Goal: Task Accomplishment & Management: Manage account settings

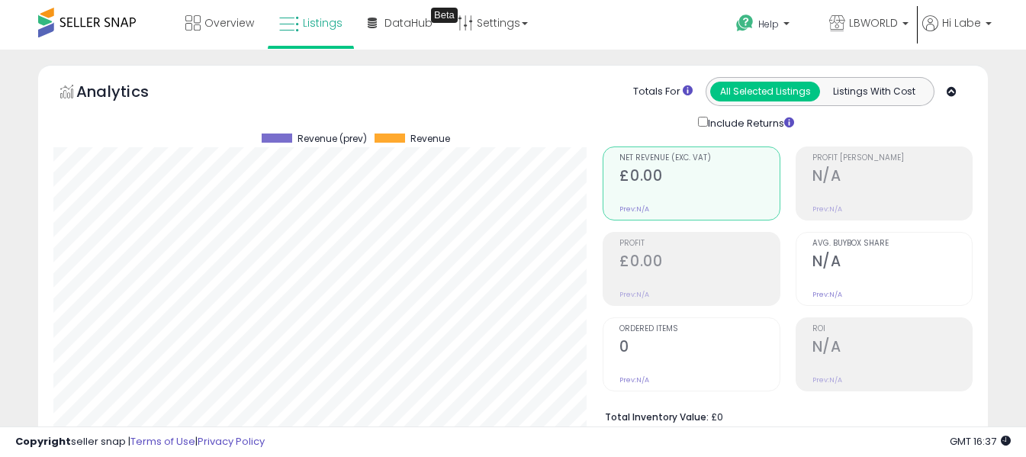
select select "**"
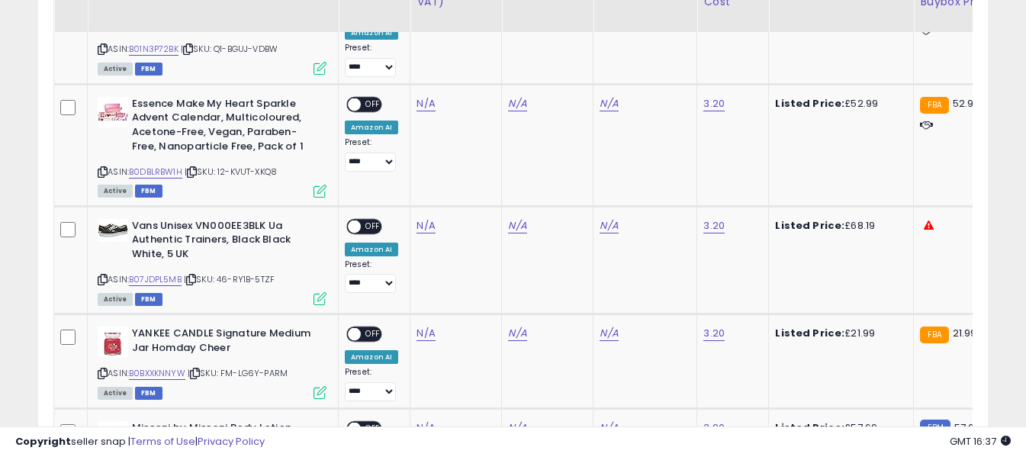
scroll to position [1086, 0]
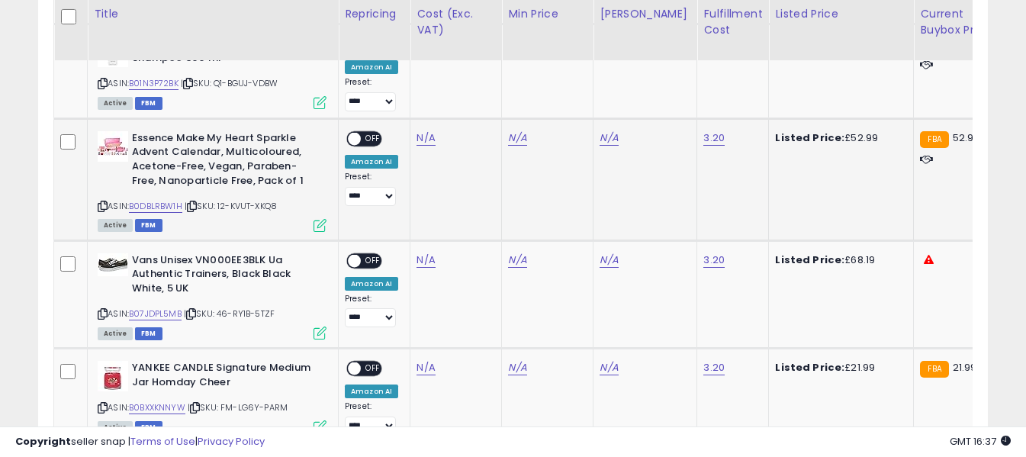
drag, startPoint x: 99, startPoint y: 191, endPoint x: 124, endPoint y: 178, distance: 27.6
click at [99, 202] on icon at bounding box center [103, 206] width 10 height 8
click at [101, 310] on icon at bounding box center [103, 314] width 10 height 8
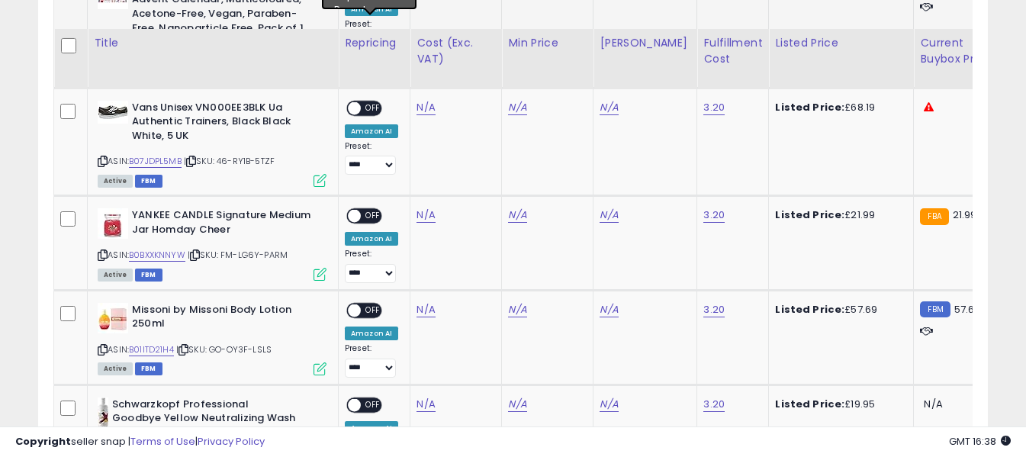
scroll to position [1314, 0]
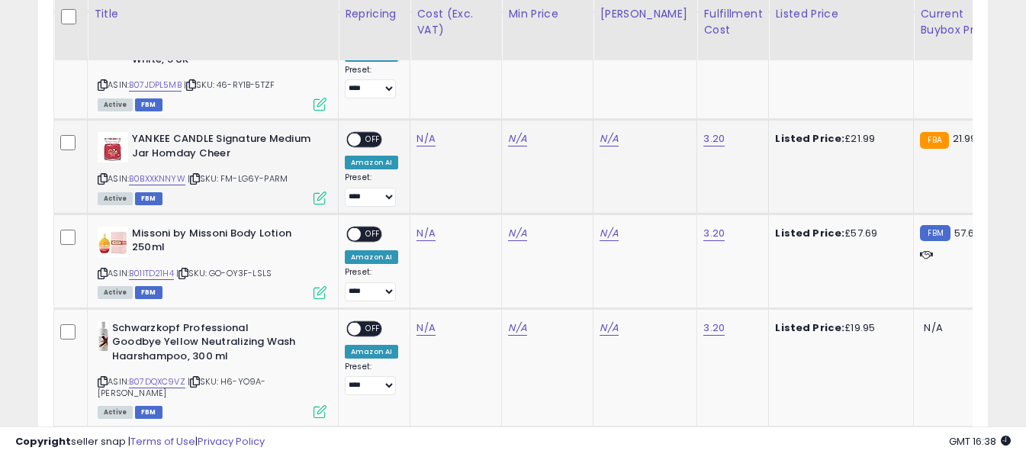
click at [101, 175] on icon at bounding box center [103, 179] width 10 height 8
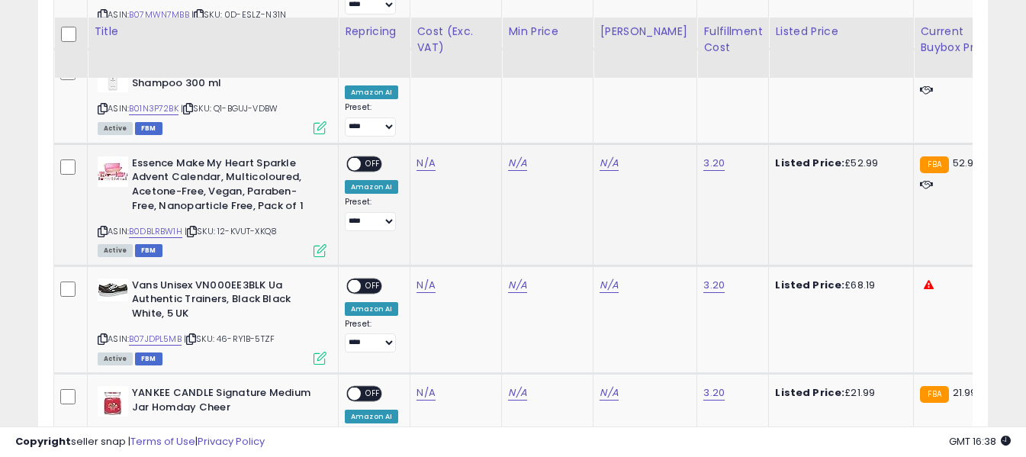
scroll to position [1086, 0]
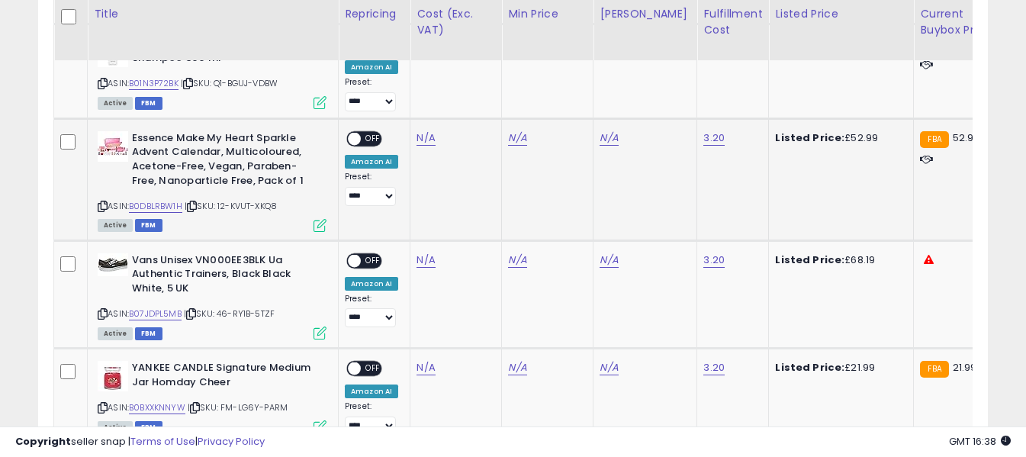
click at [101, 202] on icon at bounding box center [103, 206] width 10 height 8
click at [429, 130] on link "N/A" at bounding box center [425, 137] width 18 height 15
click at [410, 86] on input "number" at bounding box center [381, 86] width 136 height 26
type input "*****"
click at [480, 88] on button "submit" at bounding box center [467, 84] width 26 height 23
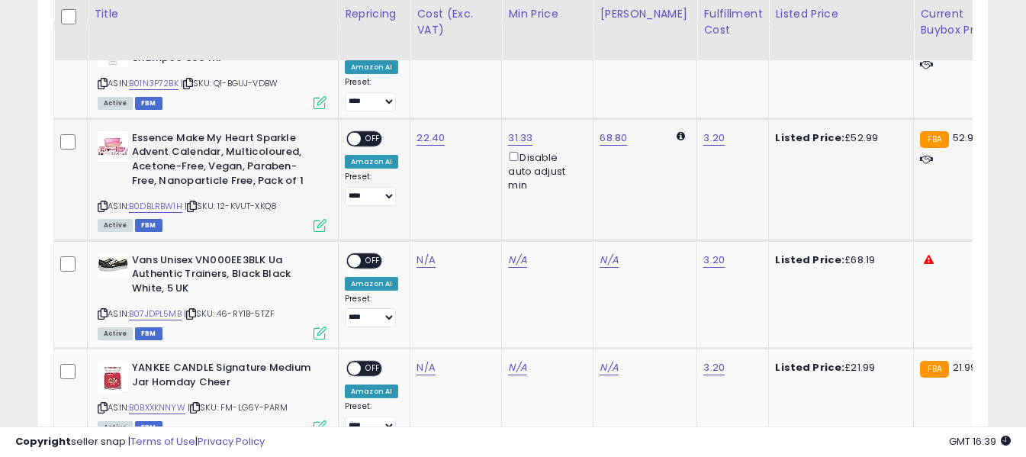
click at [366, 132] on span "OFF" at bounding box center [373, 138] width 24 height 13
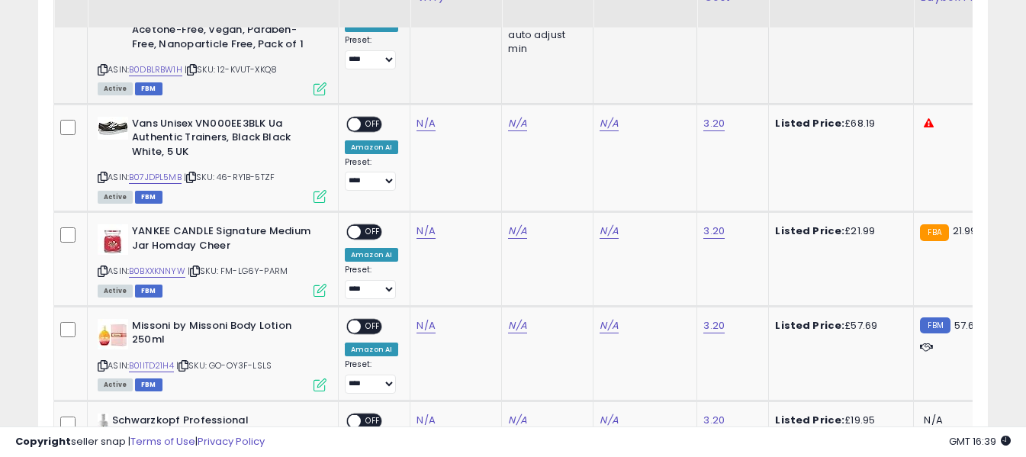
scroll to position [1238, 0]
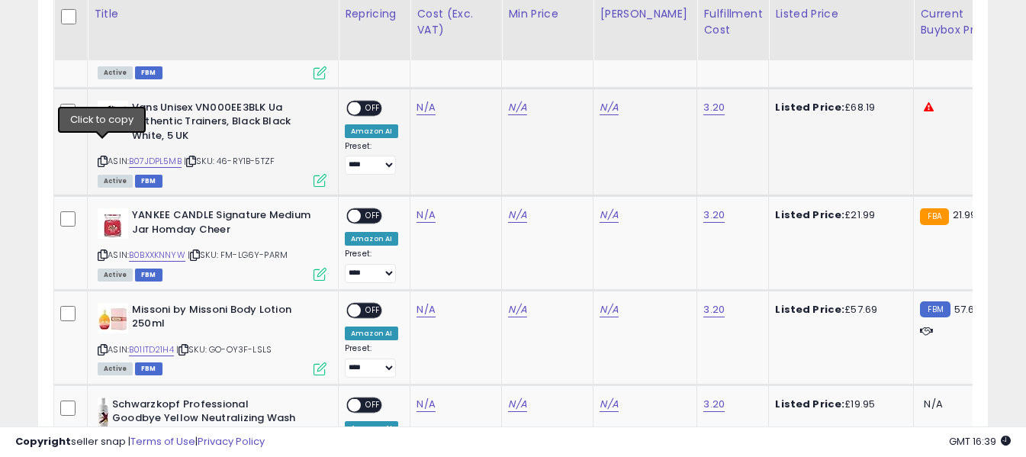
click at [100, 157] on icon at bounding box center [103, 161] width 10 height 8
click at [422, 207] on link "N/A" at bounding box center [425, 214] width 18 height 15
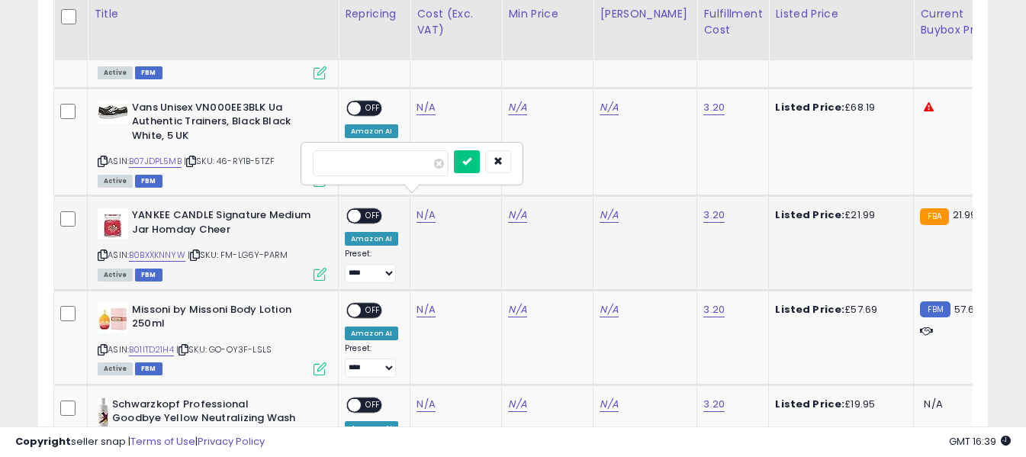
click at [413, 163] on input "number" at bounding box center [381, 163] width 136 height 26
type input "**"
click at [471, 157] on icon "submit" at bounding box center [466, 160] width 9 height 9
click at [371, 210] on span "OFF" at bounding box center [373, 216] width 24 height 13
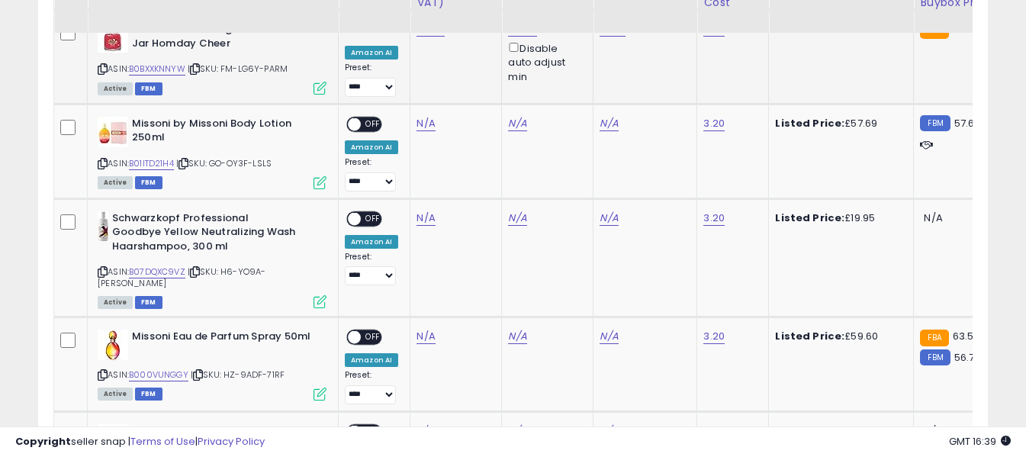
scroll to position [1391, 0]
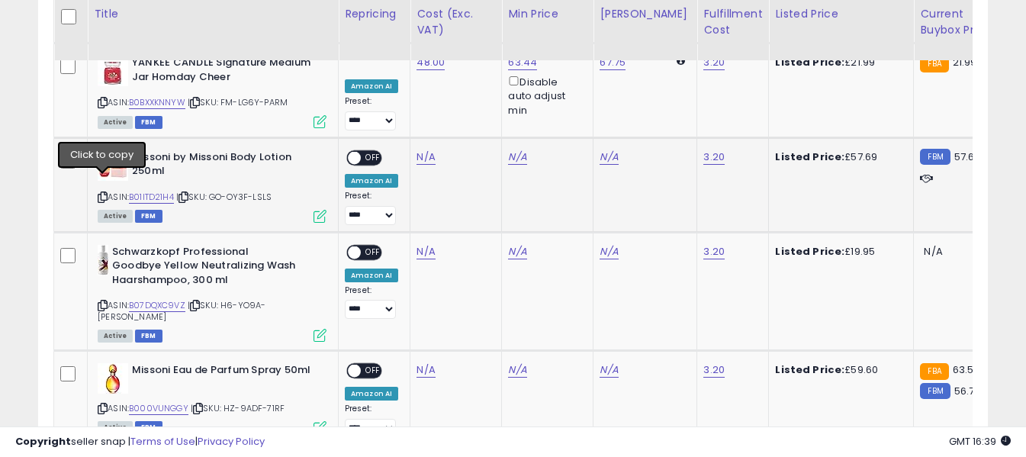
click at [101, 193] on icon at bounding box center [103, 197] width 10 height 8
